Goal: Task Accomplishment & Management: Manage account settings

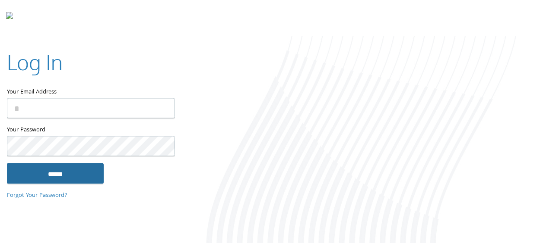
type input "**********"
click at [74, 181] on input "******" at bounding box center [55, 174] width 97 height 21
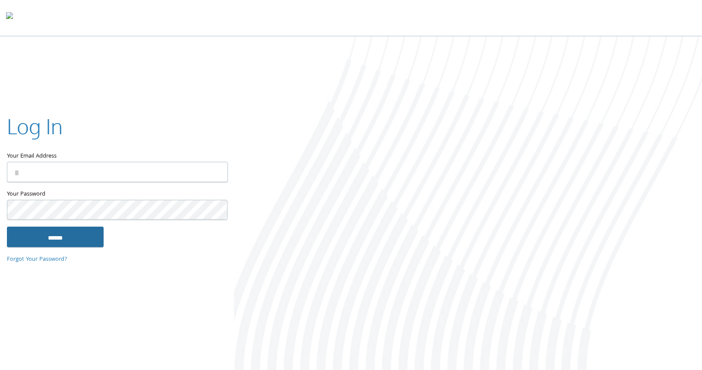
type input "**********"
click at [93, 237] on input "******" at bounding box center [55, 237] width 97 height 21
